Goal: Task Accomplishment & Management: Use online tool/utility

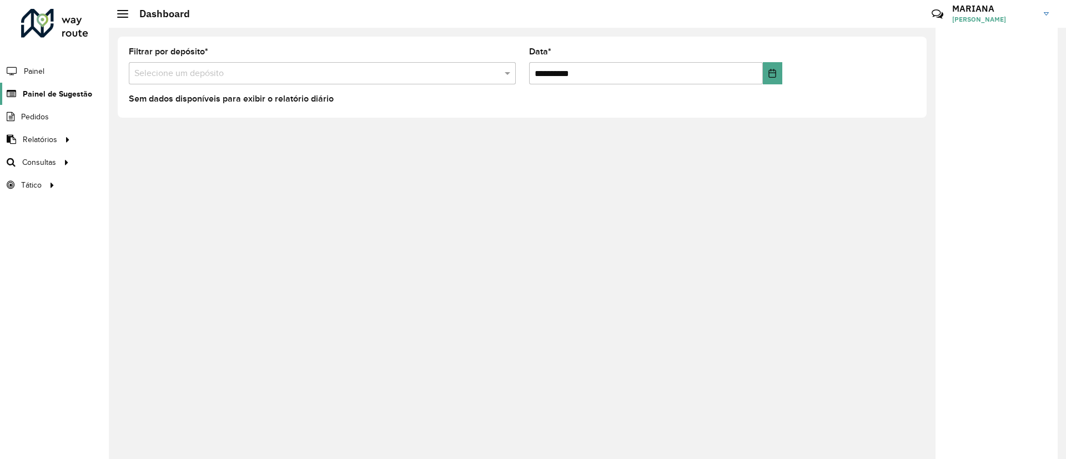
click at [63, 94] on span "Painel de Sugestão" at bounding box center [57, 94] width 69 height 12
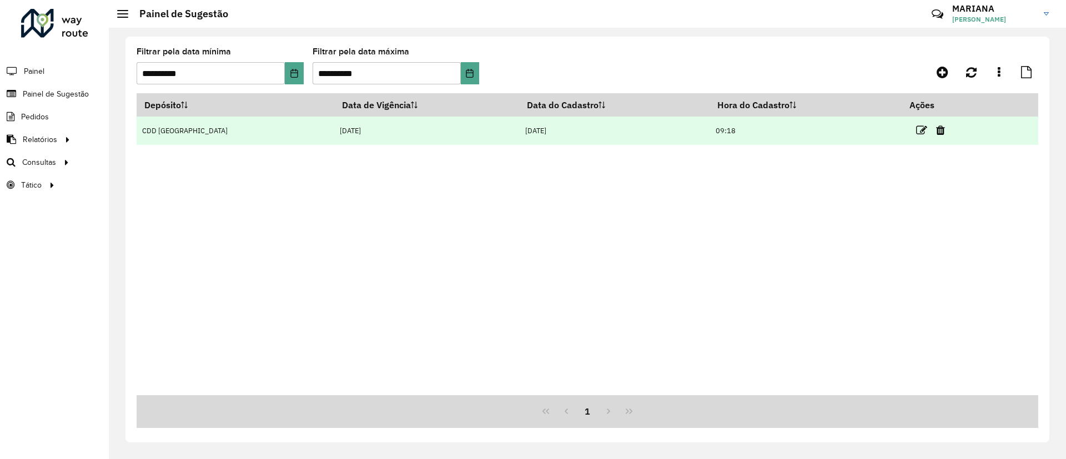
click at [906, 130] on td at bounding box center [935, 131] width 67 height 28
click at [916, 130] on icon at bounding box center [921, 130] width 11 height 11
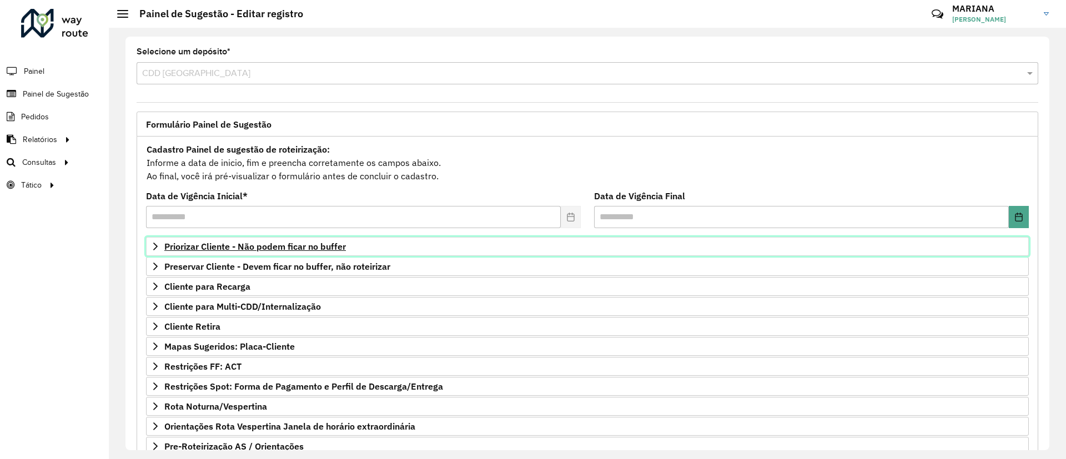
click at [248, 249] on span "Priorizar Cliente - Não podem ficar no buffer" at bounding box center [255, 246] width 182 height 9
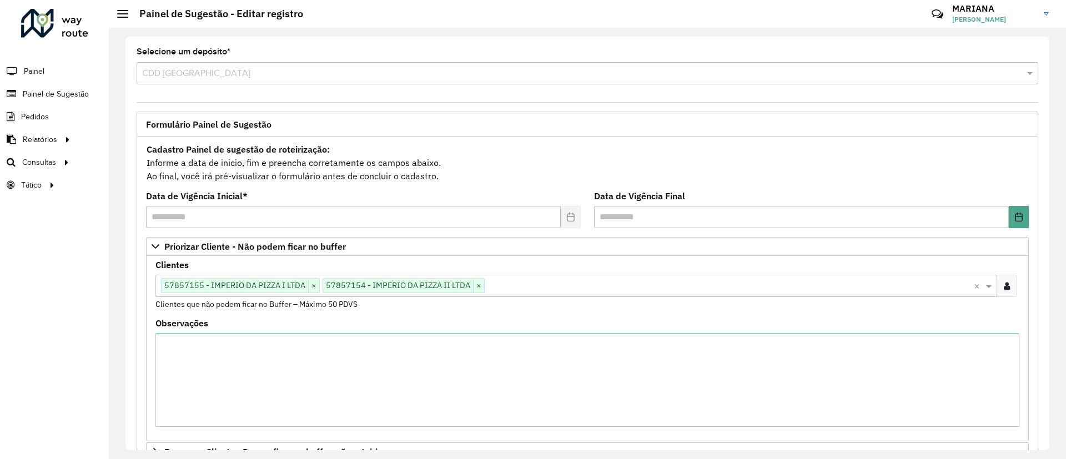
click at [542, 283] on input "text" at bounding box center [729, 286] width 489 height 13
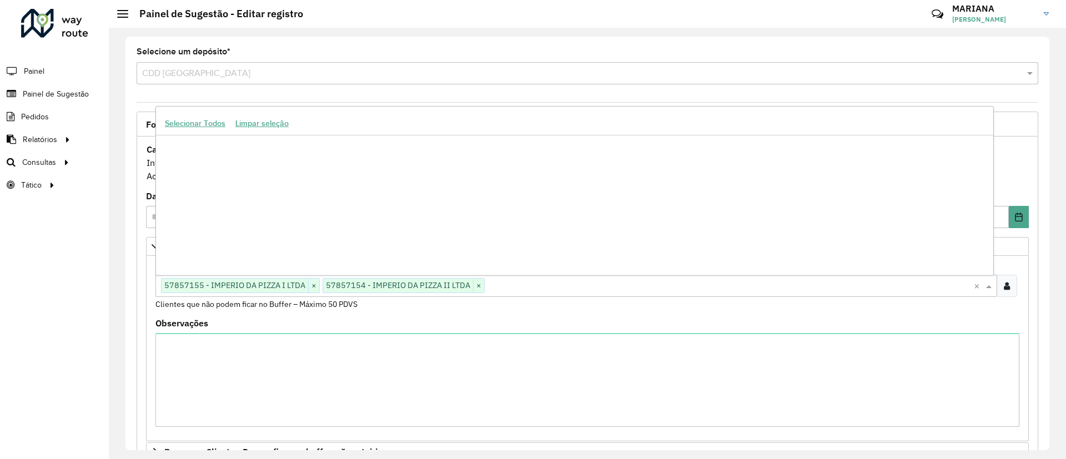
scroll to position [453905, 0]
